Goal: Navigation & Orientation: Find specific page/section

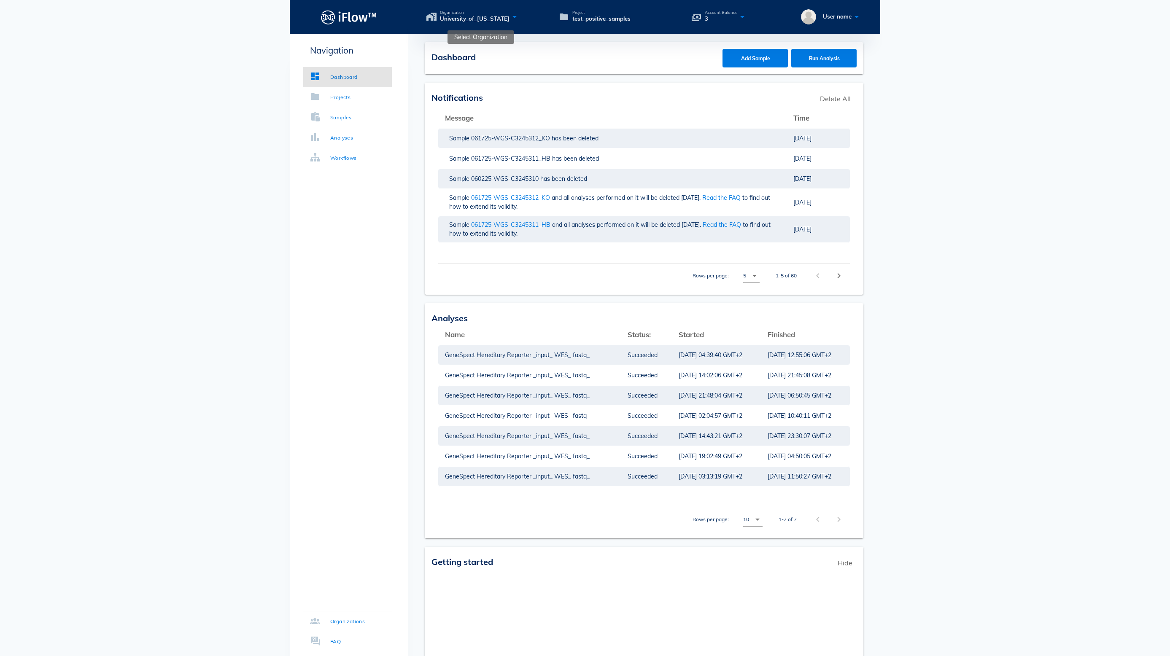
click at [520, 18] on icon at bounding box center [514, 17] width 10 height 12
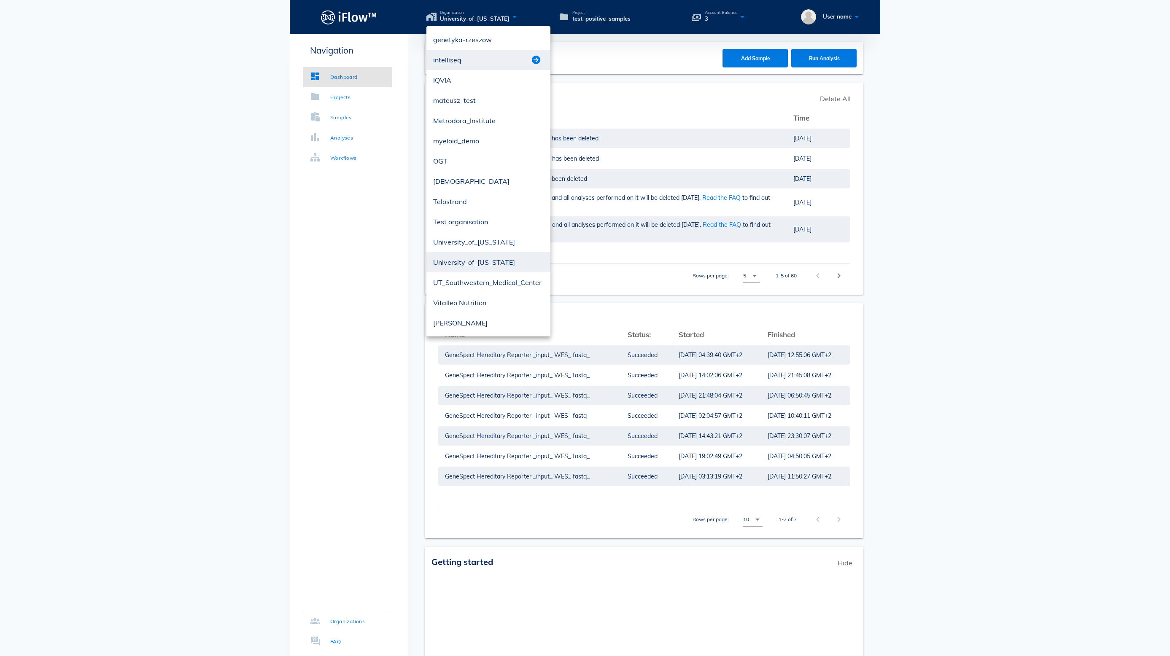
click at [536, 60] on button "button" at bounding box center [536, 60] width 10 height 10
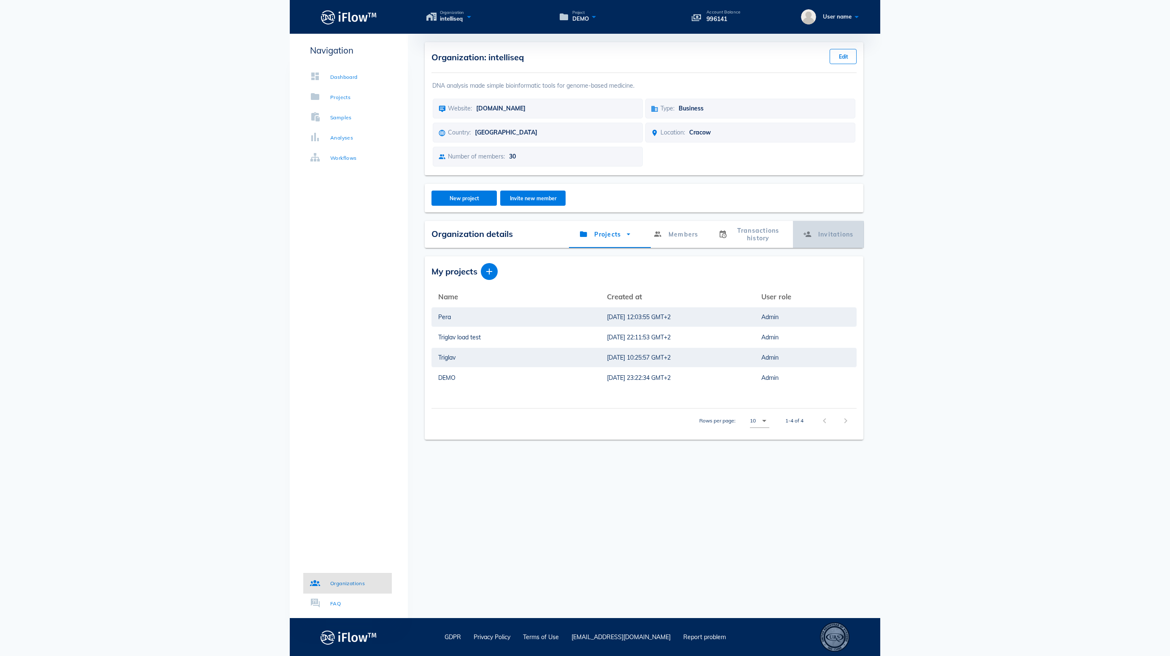
click at [822, 248] on link "Invitations" at bounding box center [827, 234] width 71 height 27
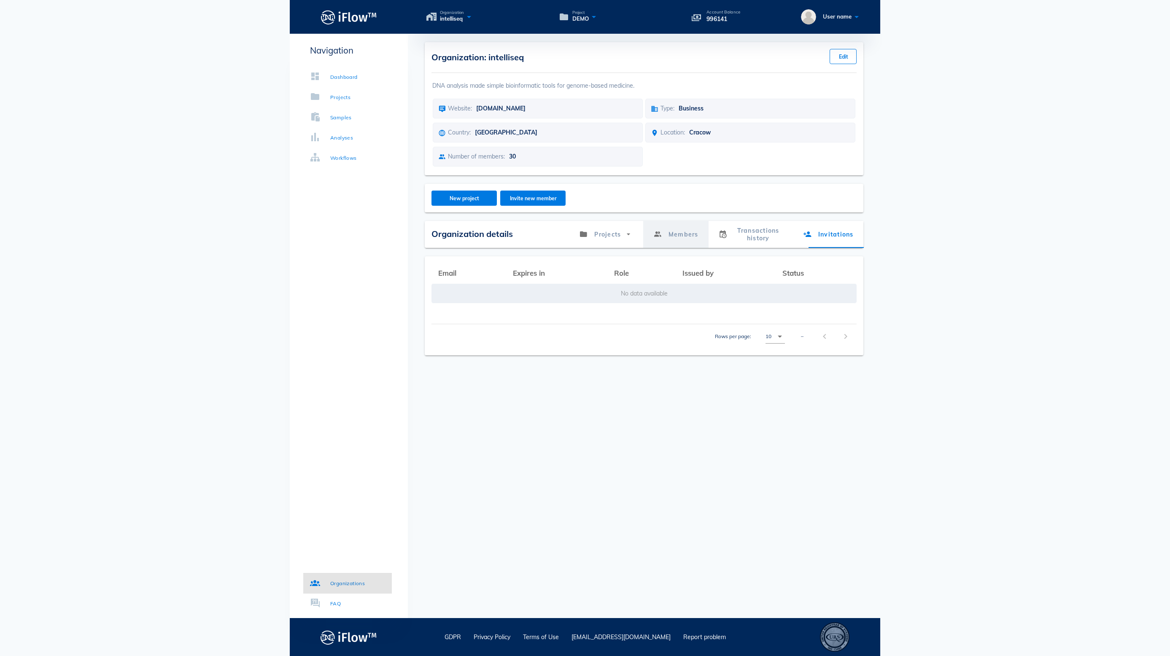
click at [677, 245] on link "Members" at bounding box center [675, 234] width 65 height 27
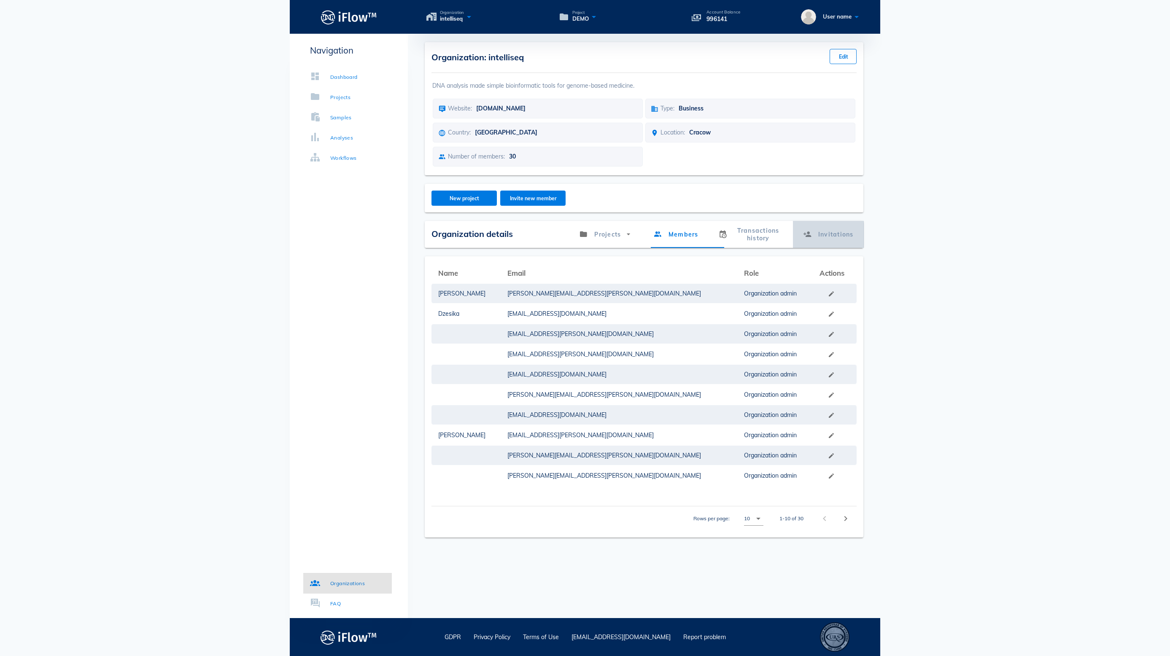
click at [822, 248] on link "Invitations" at bounding box center [827, 234] width 71 height 27
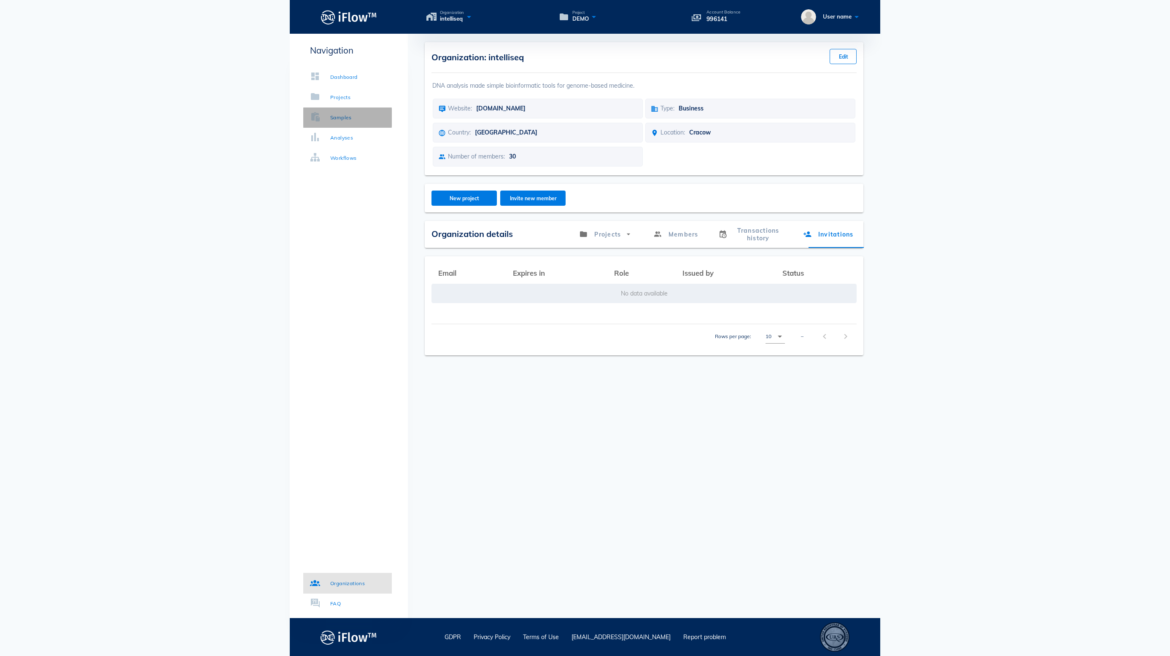
click at [358, 108] on link "Samples" at bounding box center [347, 118] width 89 height 20
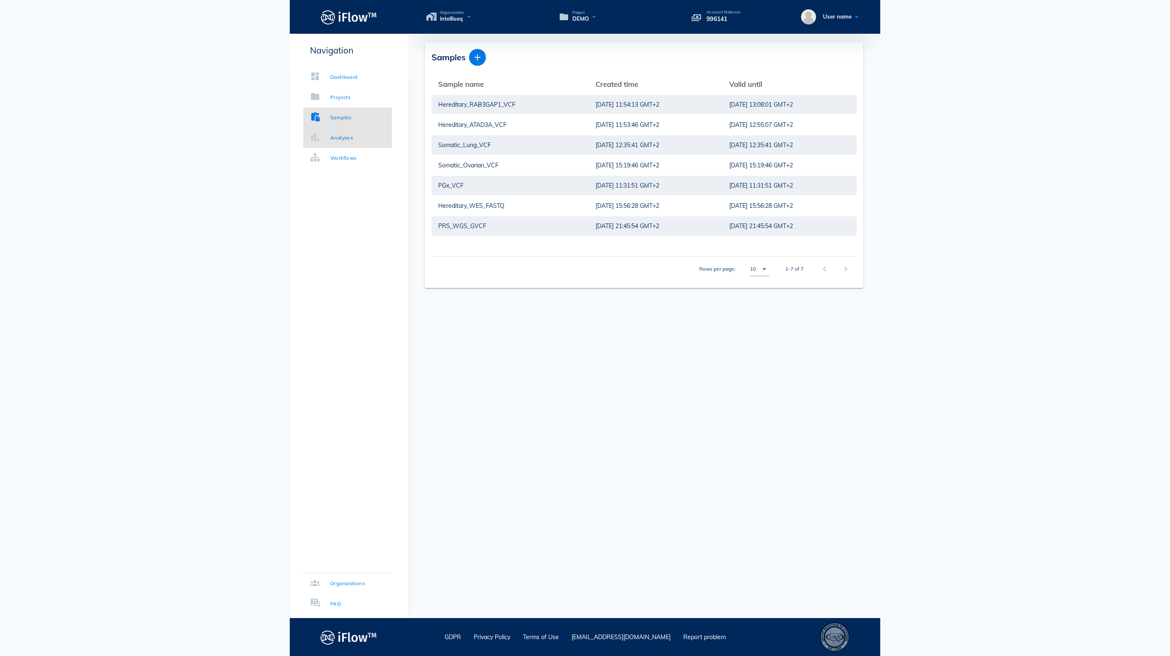
click at [357, 131] on link "Analyses" at bounding box center [347, 138] width 89 height 20
